Goal: Task Accomplishment & Management: Manage account settings

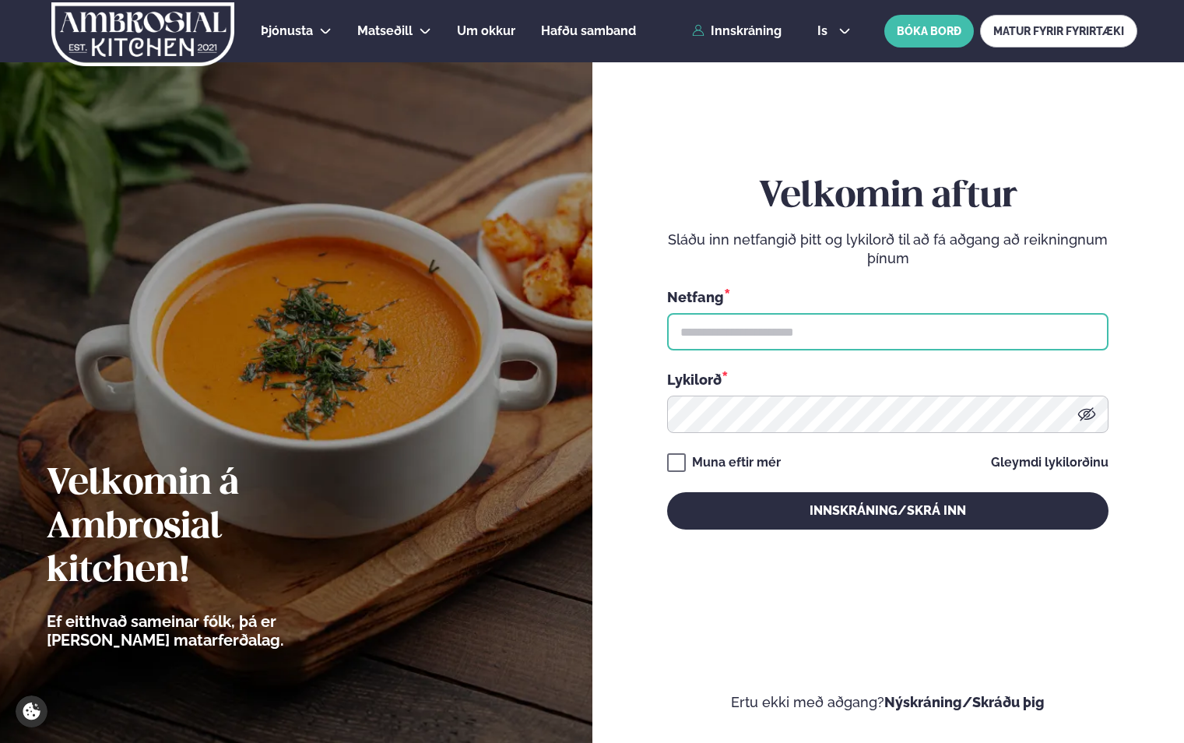
type input "**********"
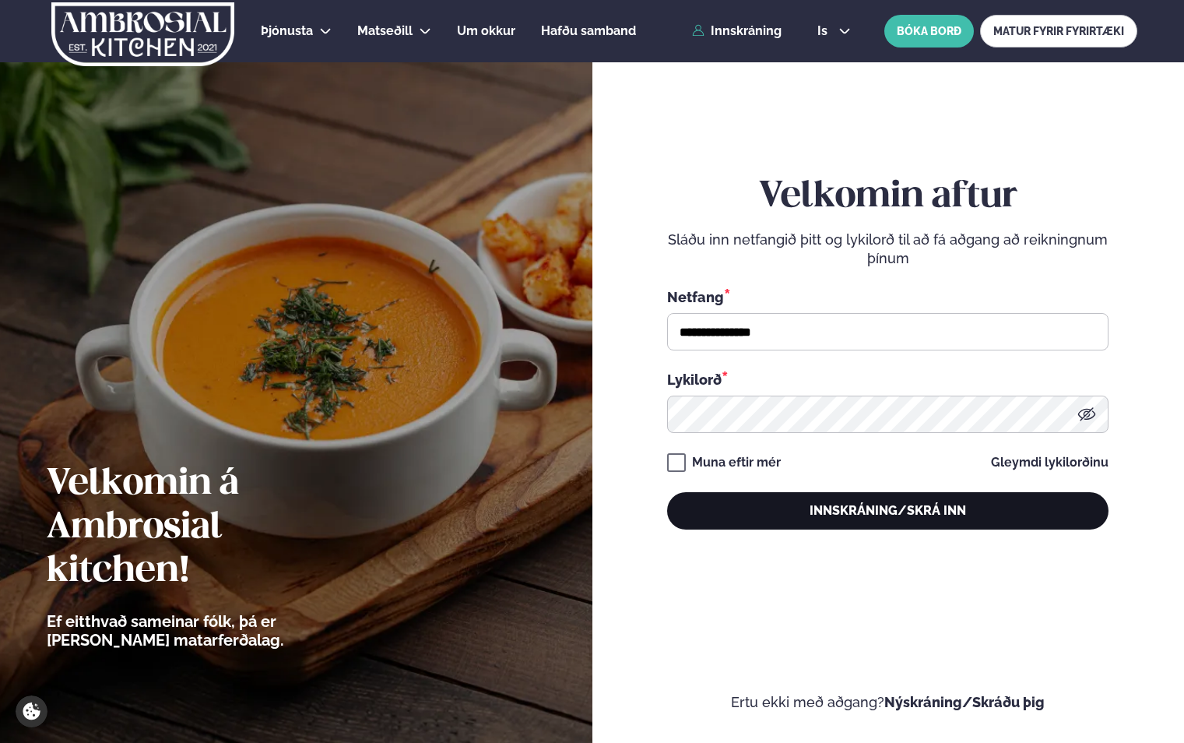
click at [751, 518] on button "Innskráning/Skrá inn" at bounding box center [888, 510] width 442 height 37
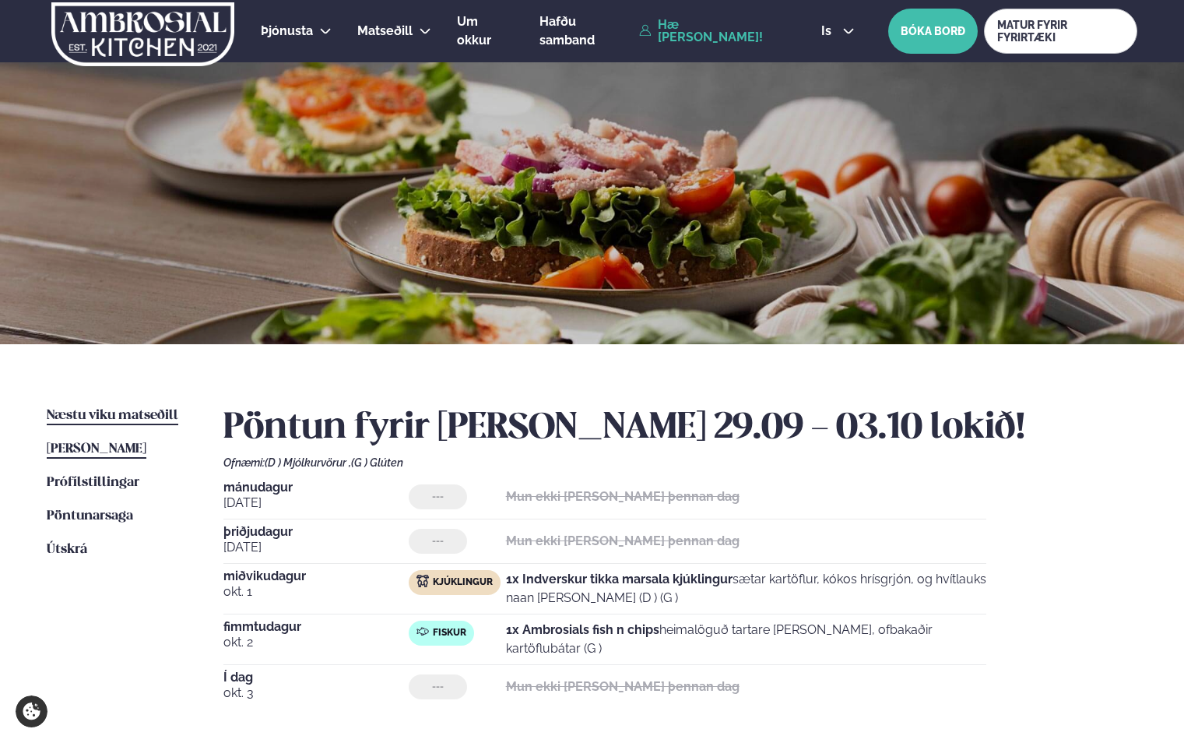
click at [136, 420] on span "Næstu viku matseðill" at bounding box center [113, 415] width 132 height 13
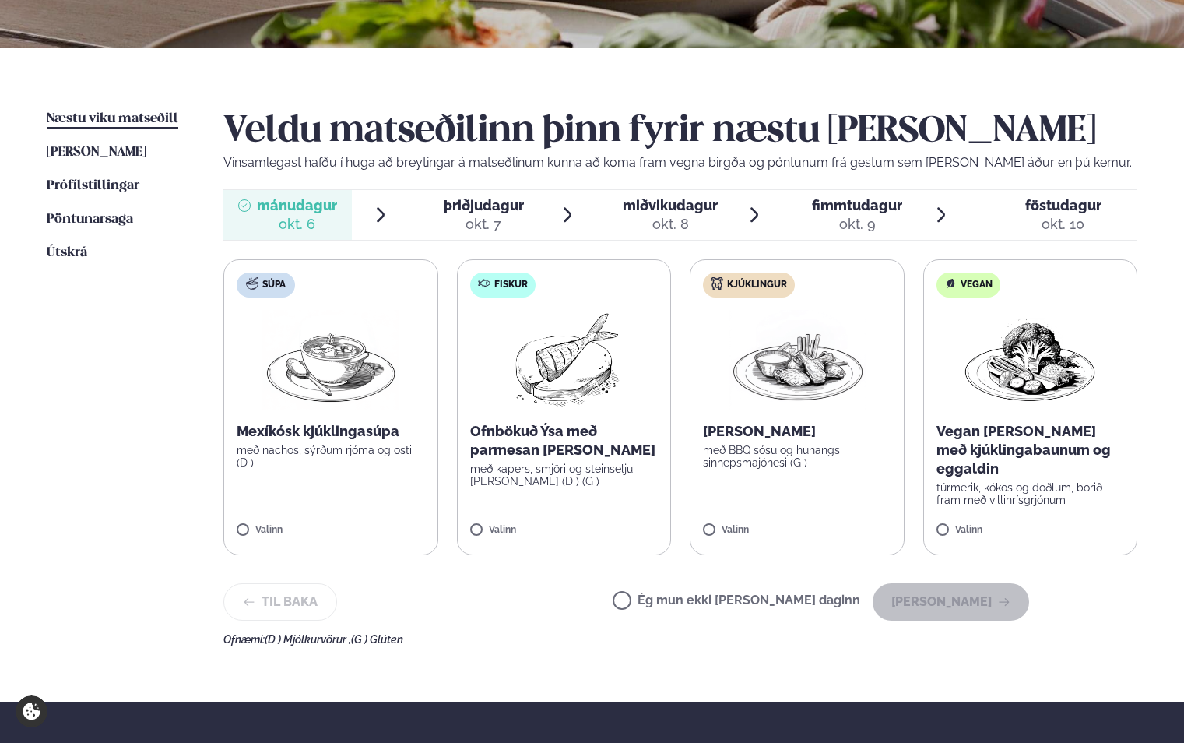
scroll to position [545, 0]
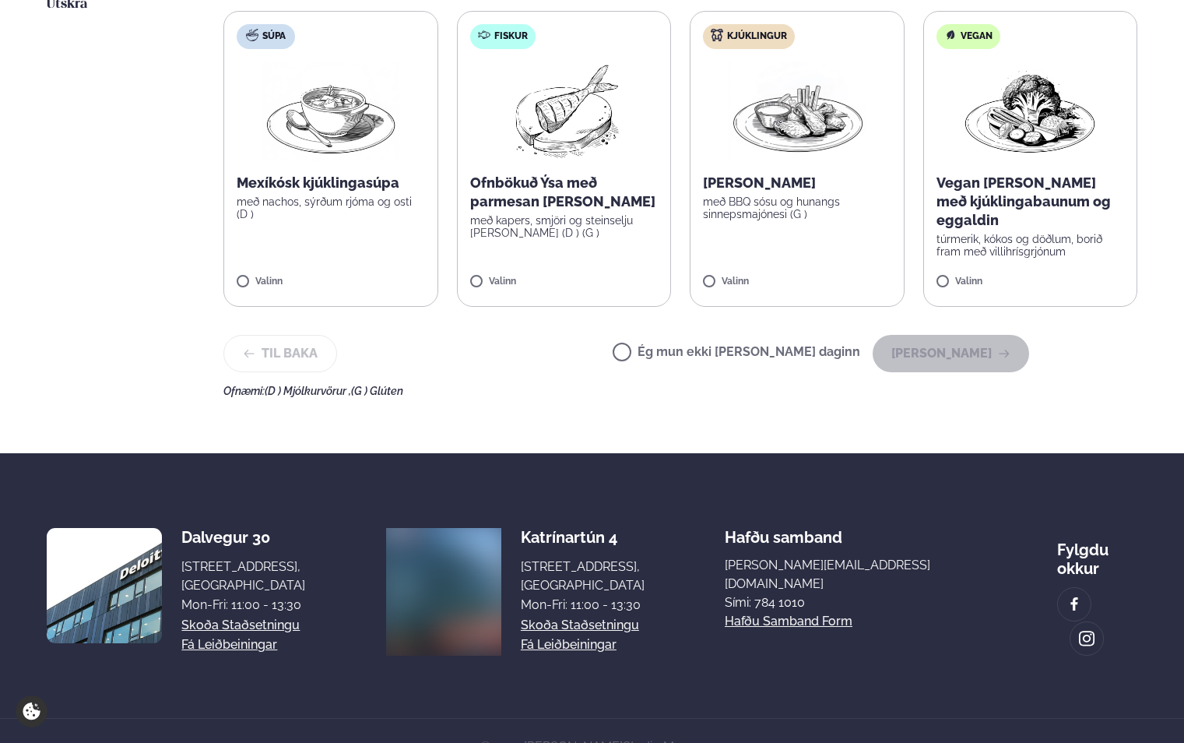
click at [804, 353] on label "Ég mun ekki [PERSON_NAME] daginn" at bounding box center [737, 354] width 248 height 16
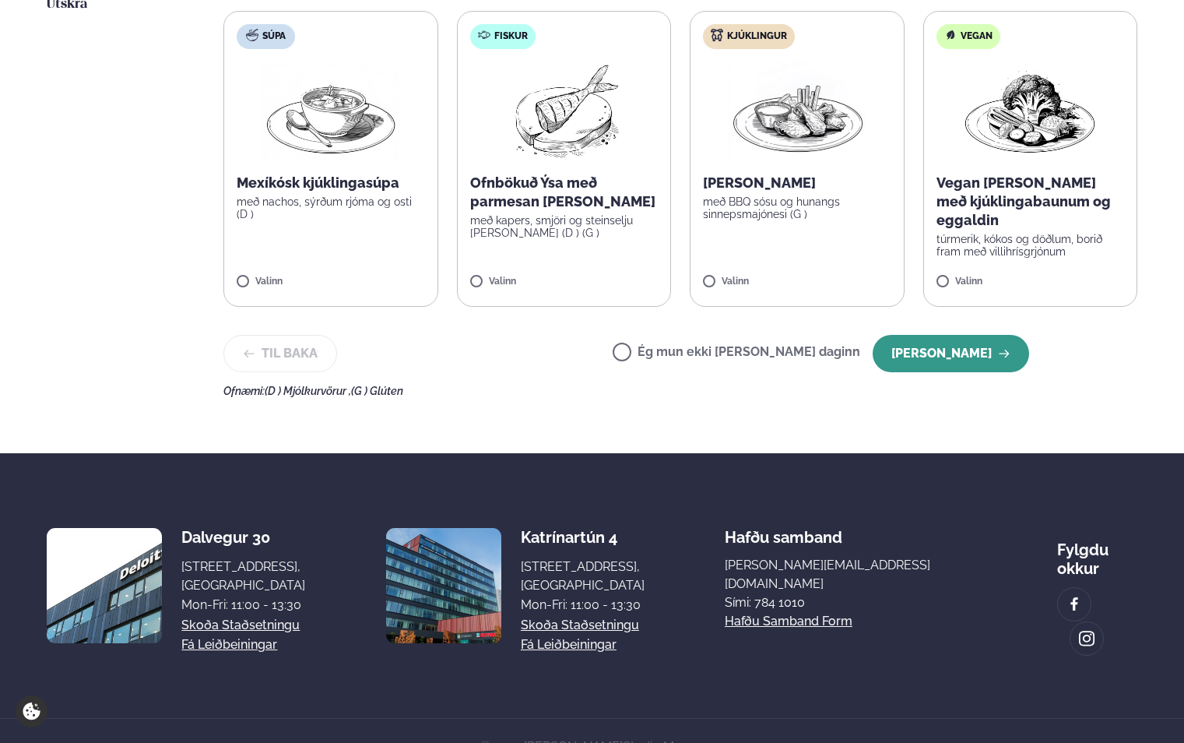
click at [946, 354] on button "[PERSON_NAME]" at bounding box center [951, 353] width 157 height 37
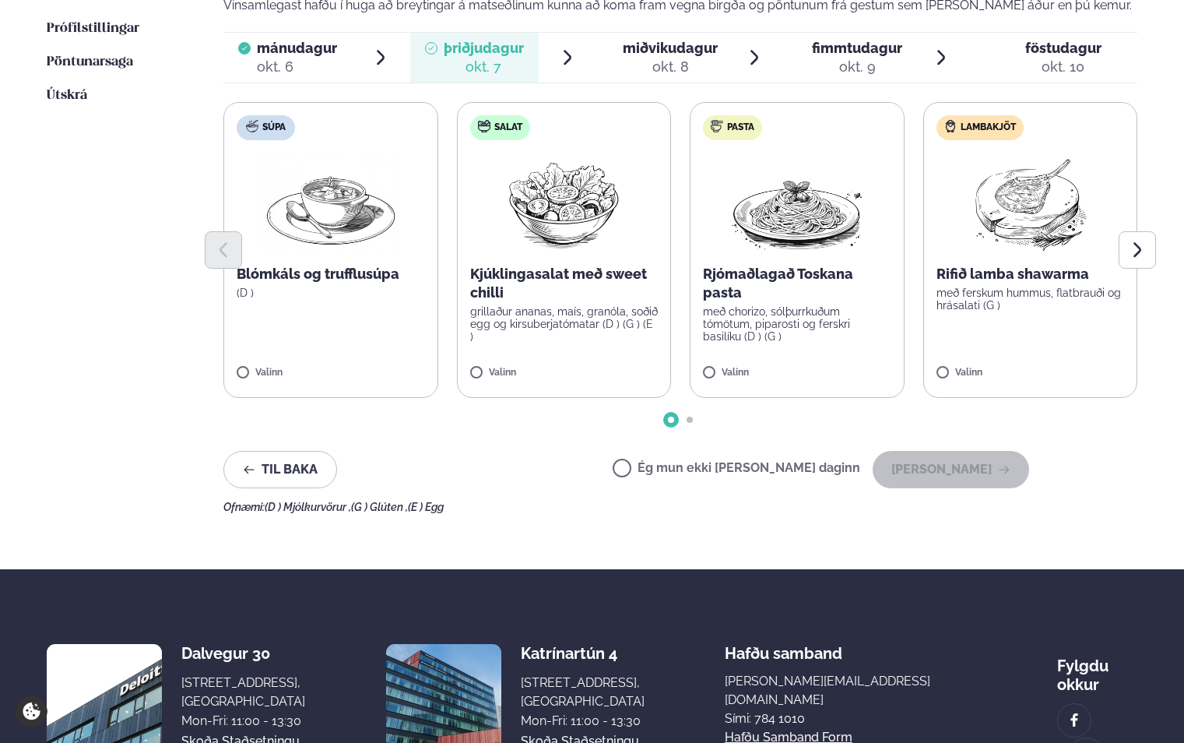
scroll to position [311, 0]
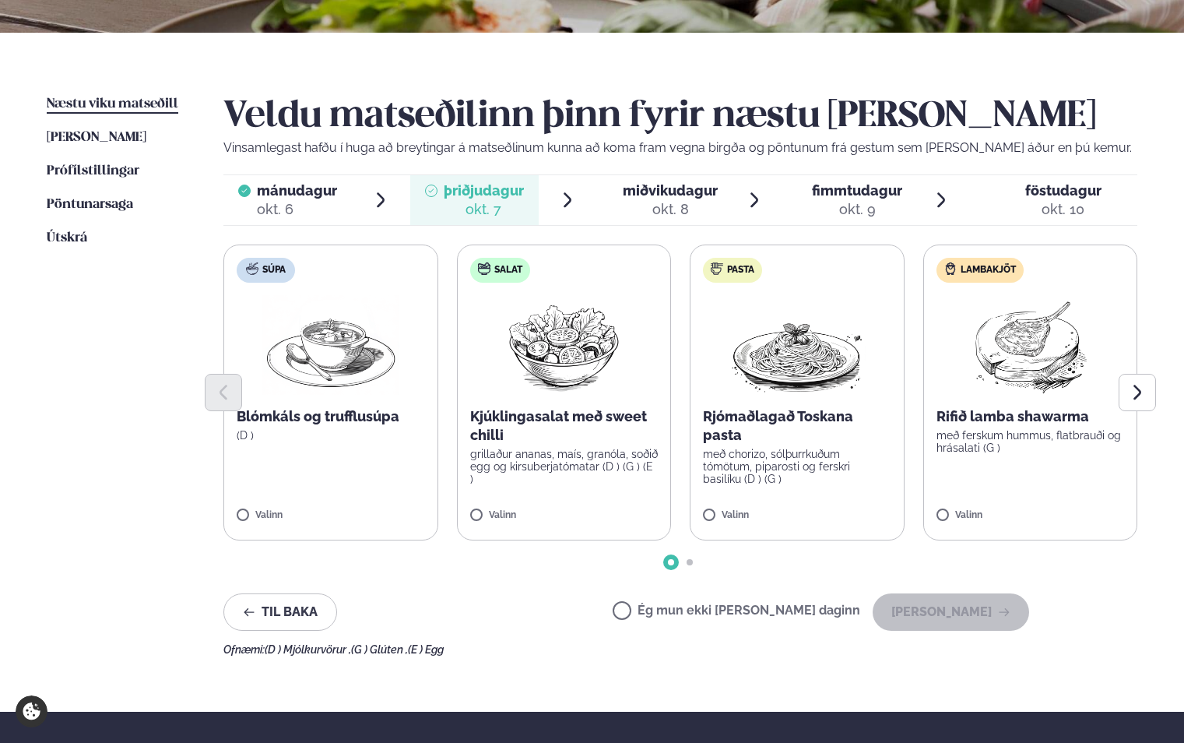
click at [822, 608] on label "Ég mun ekki [PERSON_NAME] daginn" at bounding box center [737, 612] width 248 height 16
click at [949, 612] on button "[PERSON_NAME]" at bounding box center [951, 611] width 157 height 37
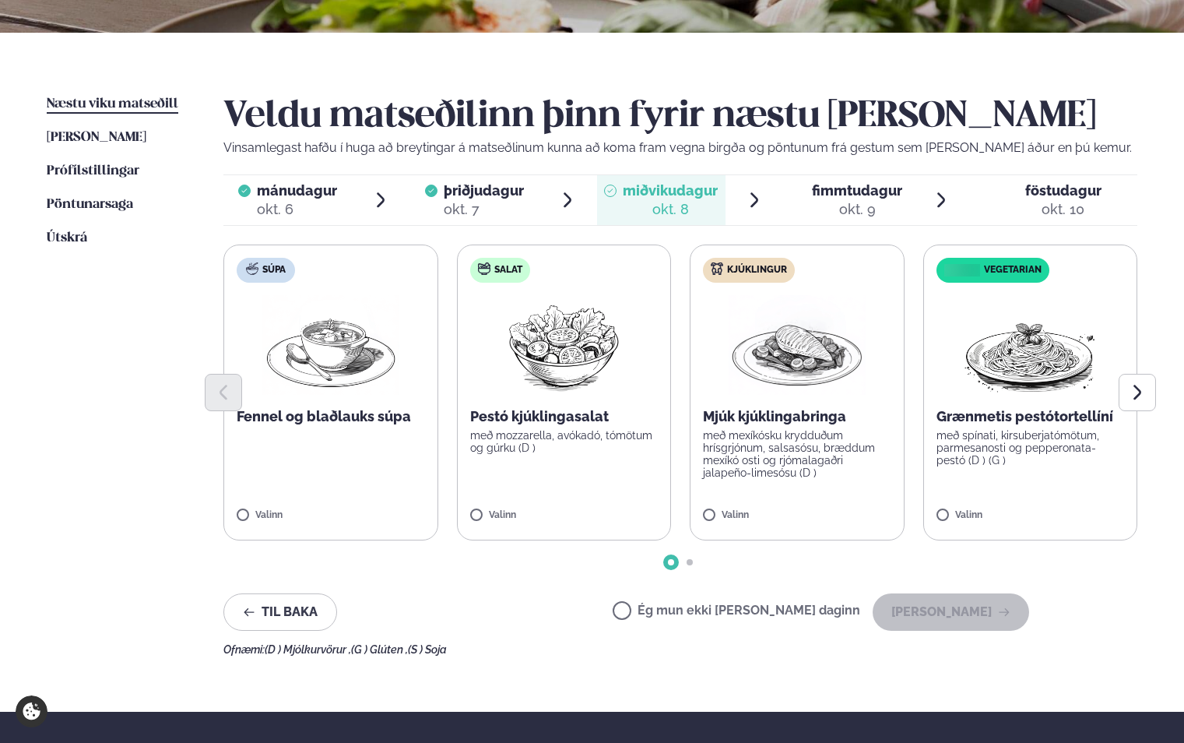
click at [765, 350] on img at bounding box center [797, 345] width 137 height 100
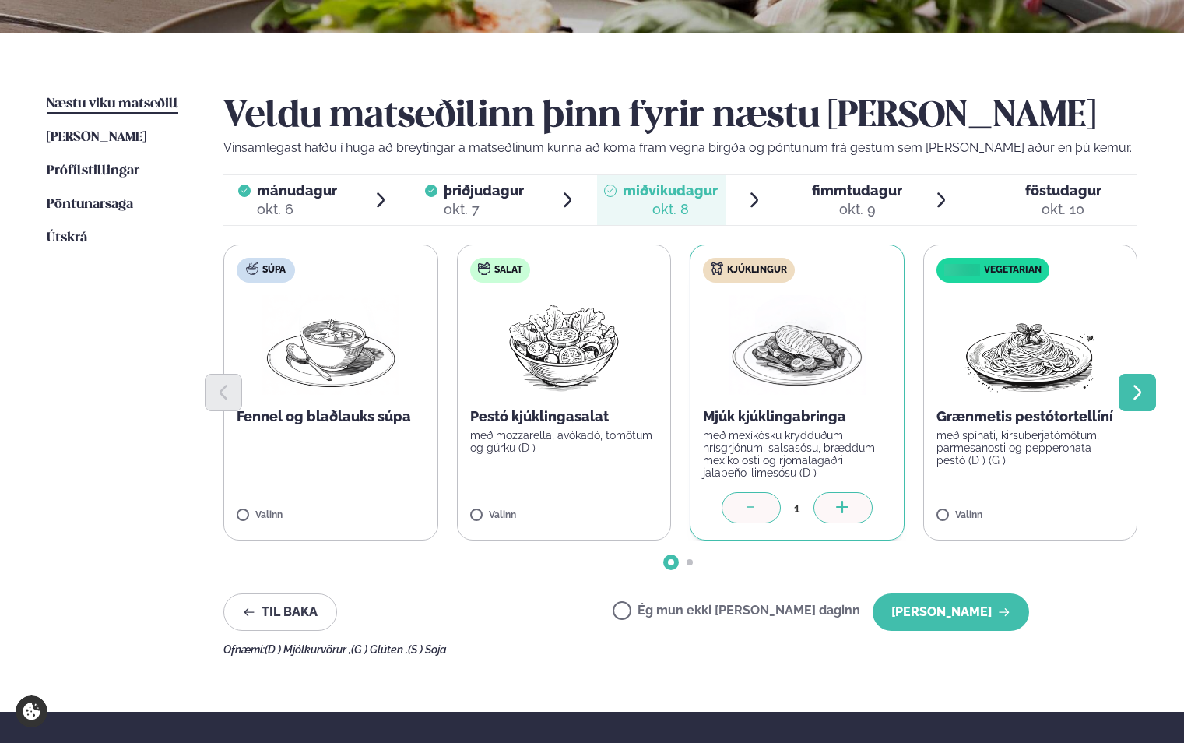
click at [1143, 389] on icon "Next slide" at bounding box center [1137, 392] width 19 height 19
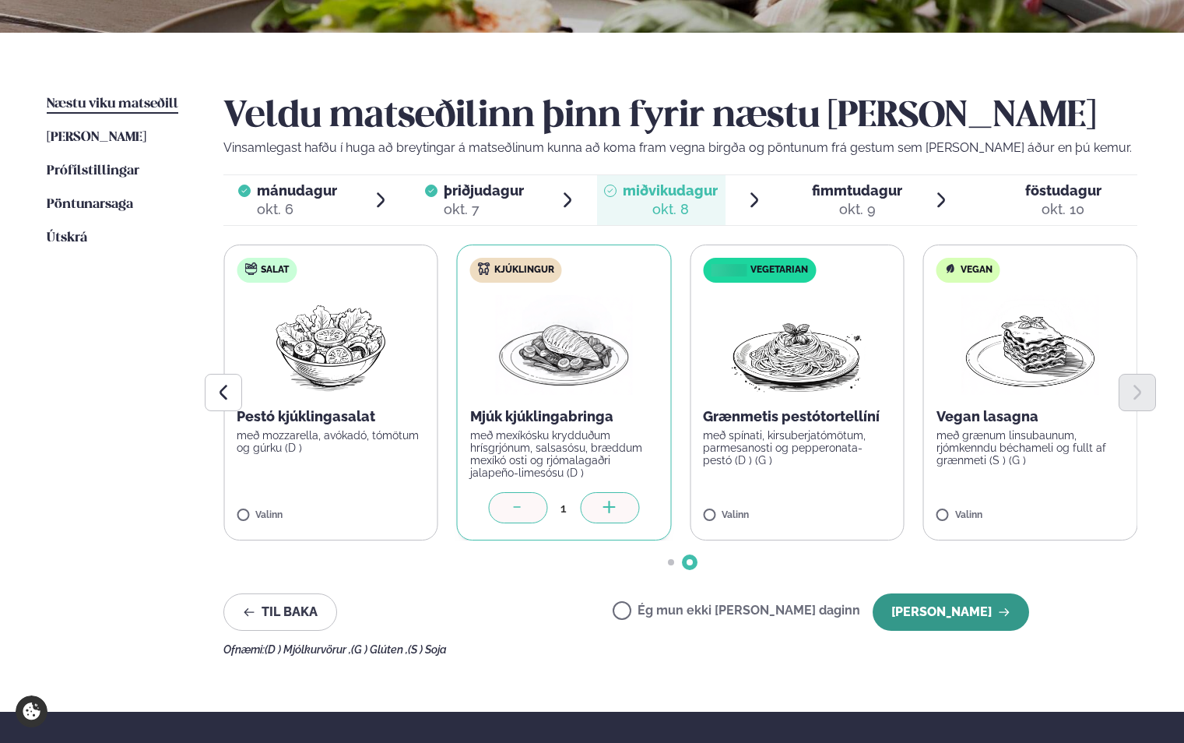
click at [975, 618] on button "[PERSON_NAME]" at bounding box center [951, 611] width 157 height 37
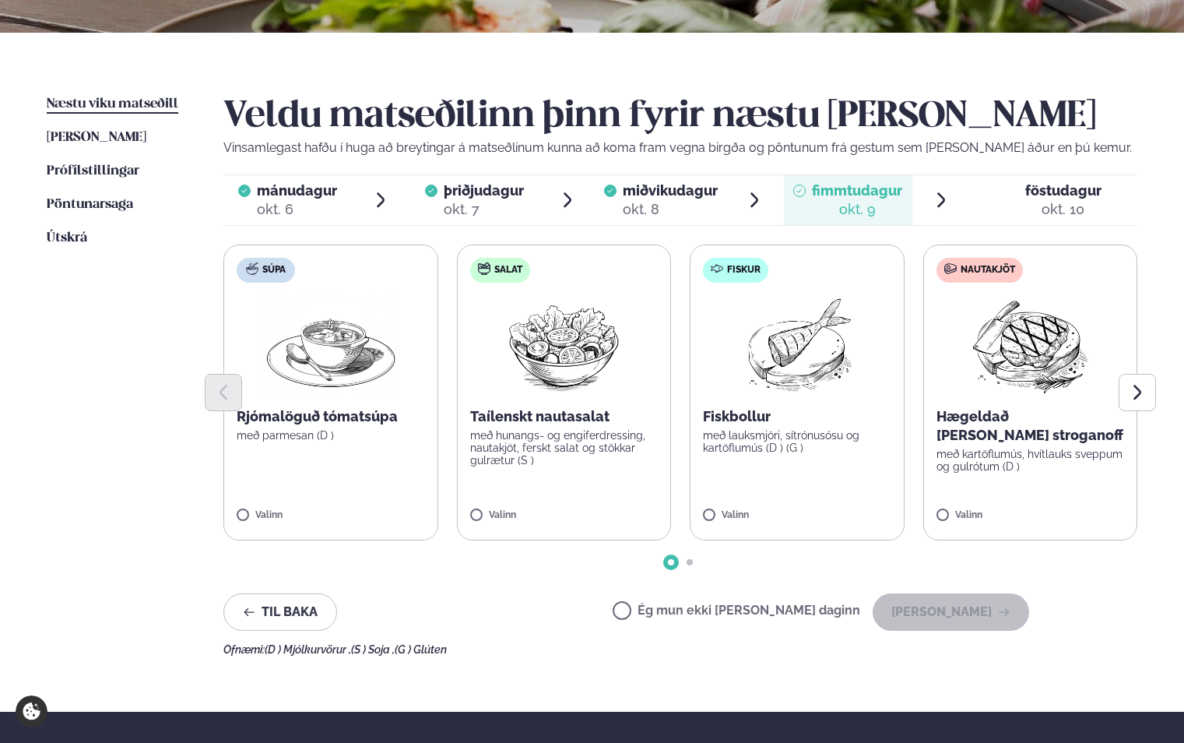
click at [801, 354] on img at bounding box center [797, 345] width 138 height 100
click at [734, 514] on div at bounding box center [751, 507] width 59 height 31
click at [983, 364] on img at bounding box center [1031, 345] width 138 height 100
click at [952, 614] on button "[PERSON_NAME]" at bounding box center [951, 611] width 157 height 37
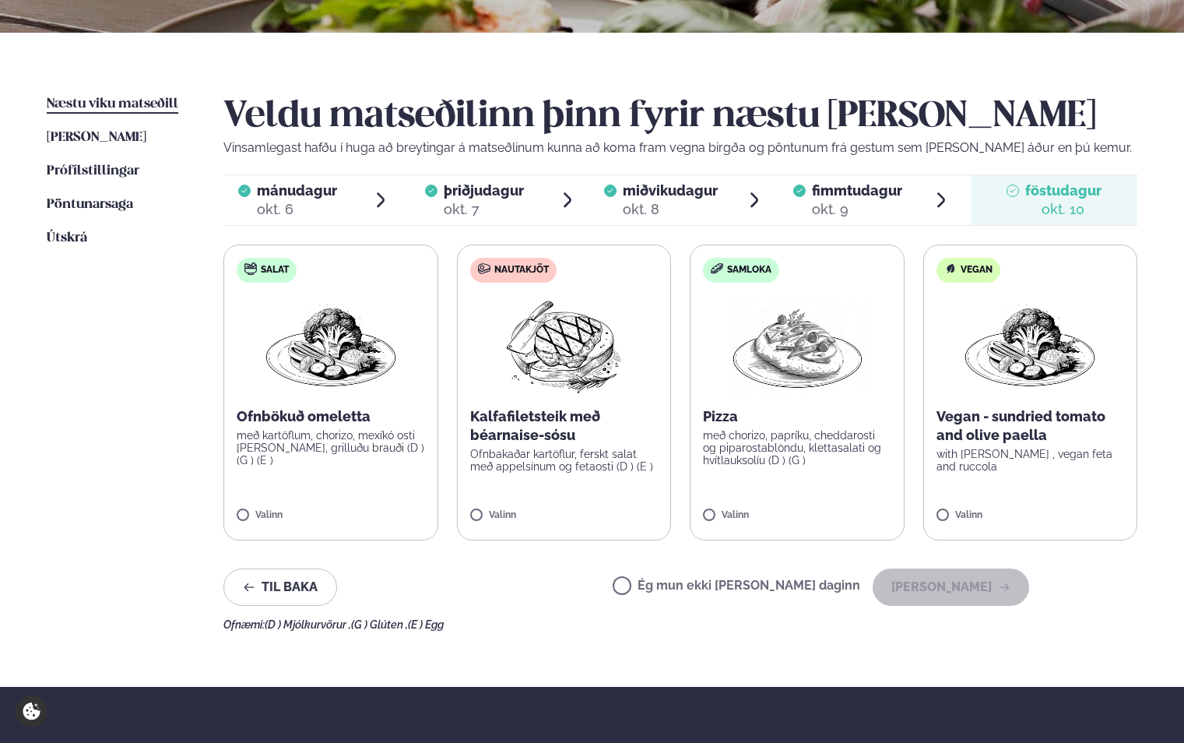
click at [825, 582] on label "Ég mun ekki [PERSON_NAME] daginn" at bounding box center [737, 587] width 248 height 16
click at [945, 588] on button "[PERSON_NAME]" at bounding box center [951, 586] width 157 height 37
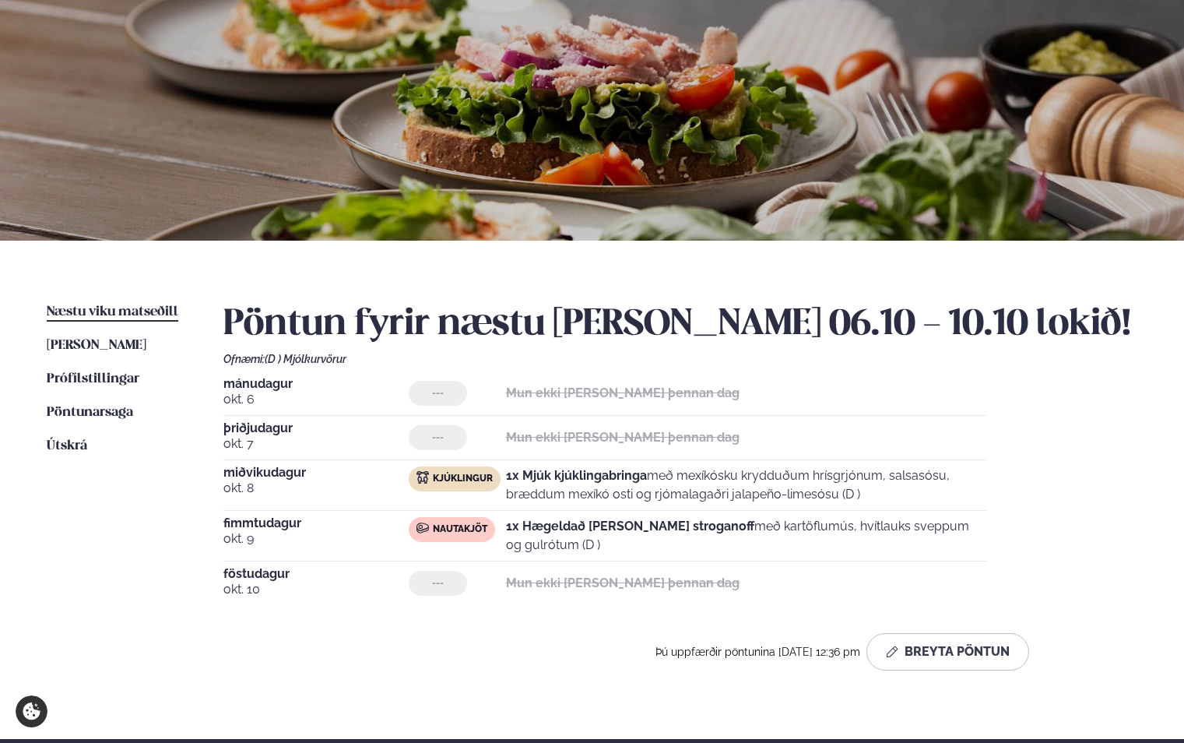
scroll to position [0, 0]
